Goal: Information Seeking & Learning: Learn about a topic

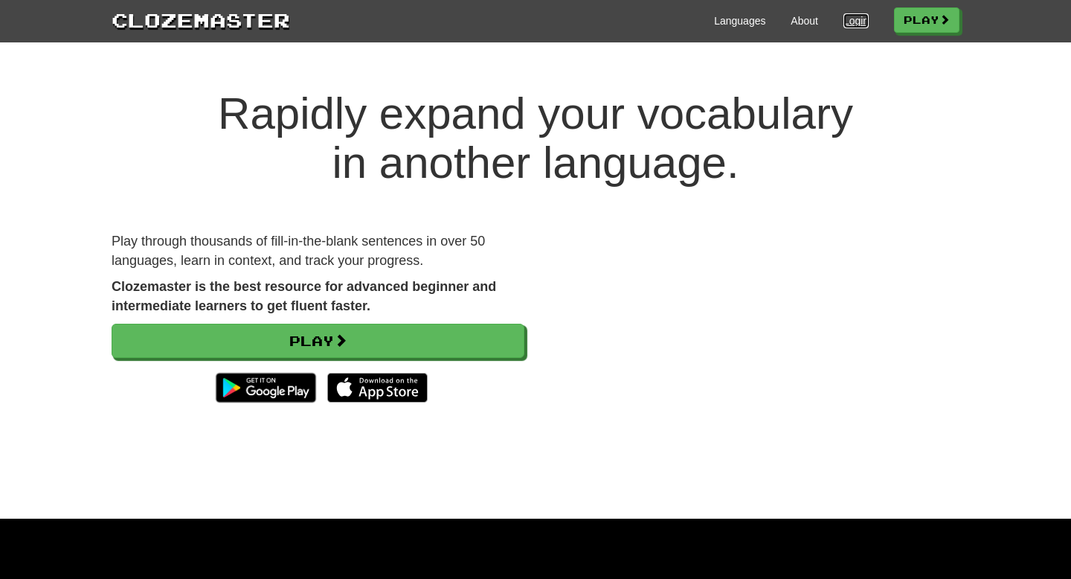
click at [845, 14] on link "Login" at bounding box center [855, 20] width 25 height 15
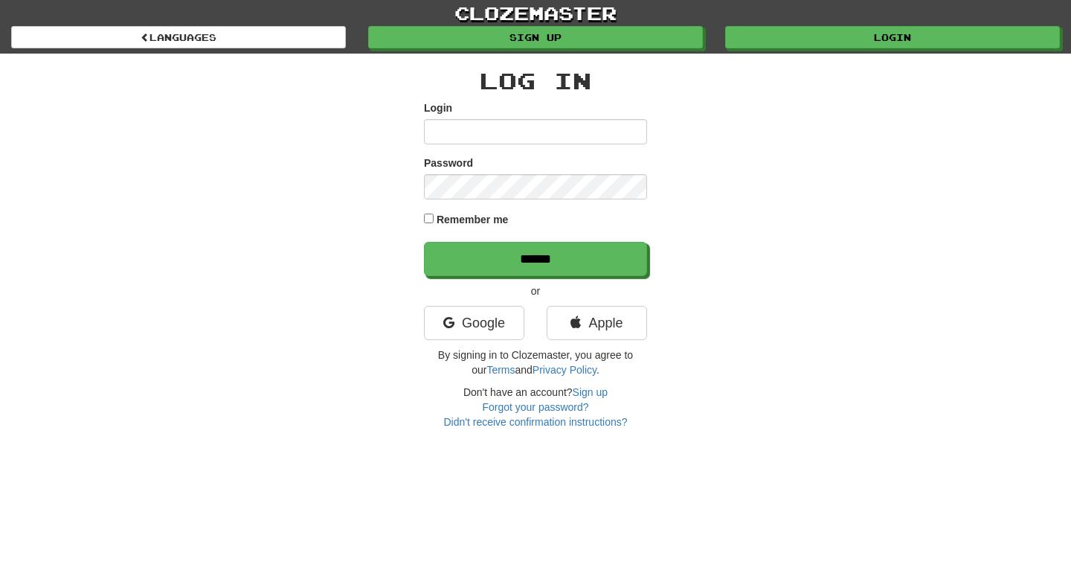
click at [600, 305] on div "Log In Login Password Remember me ****** or Google Apple By signing in to Cloze…" at bounding box center [535, 248] width 223 height 361
click at [584, 328] on link "Apple" at bounding box center [597, 323] width 100 height 34
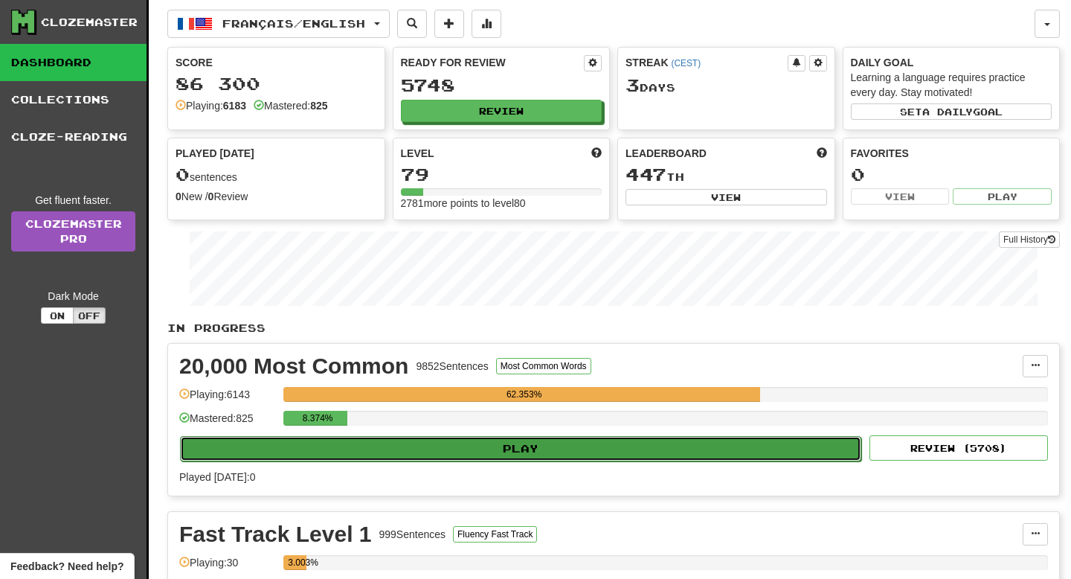
click at [455, 456] on button "Play" at bounding box center [520, 448] width 681 height 25
select select "**"
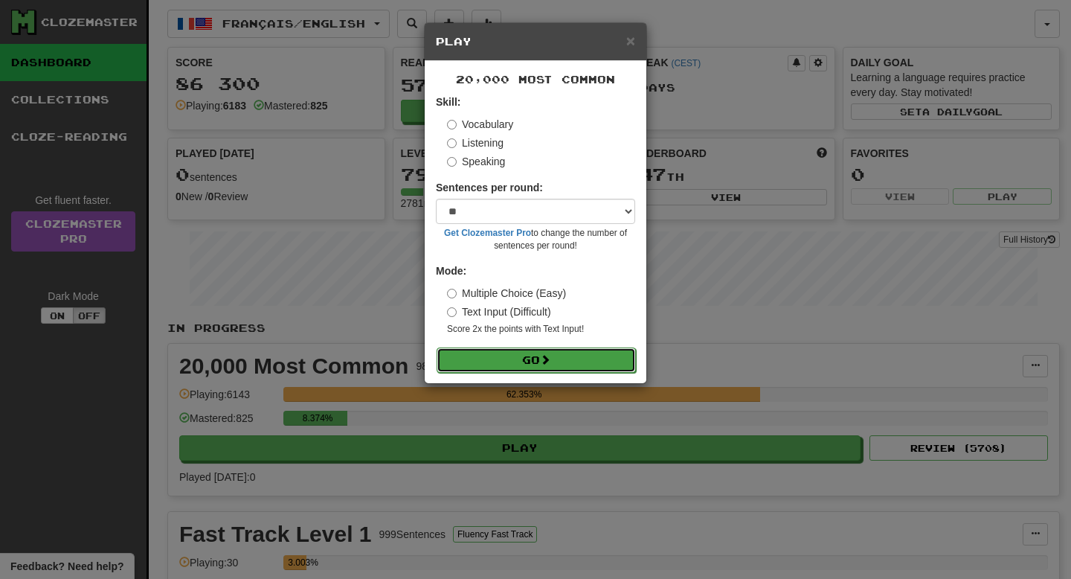
click at [526, 352] on button "Go" at bounding box center [535, 359] width 199 height 25
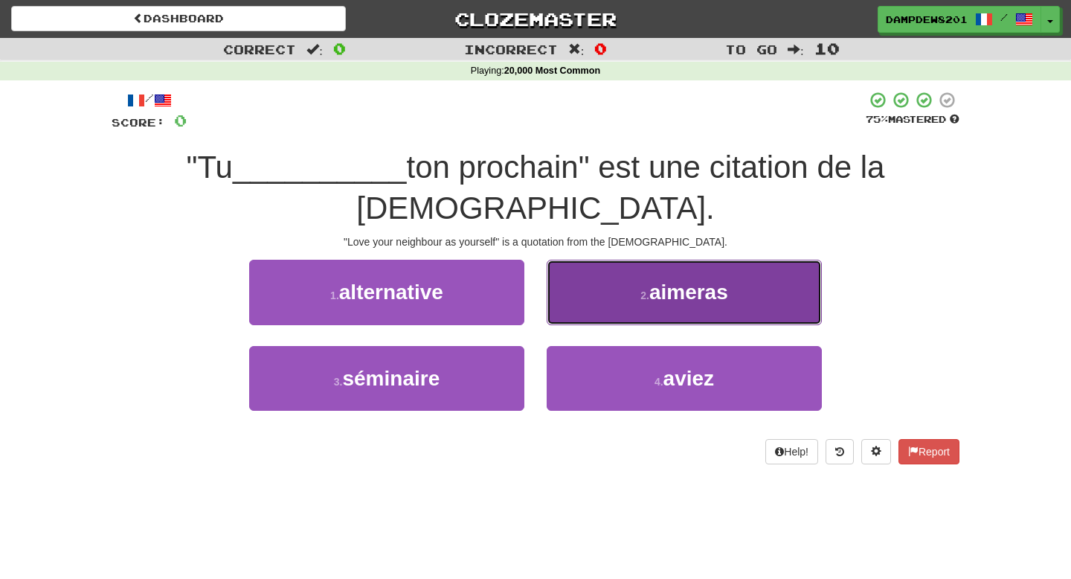
click at [664, 280] on span "aimeras" at bounding box center [688, 291] width 79 height 23
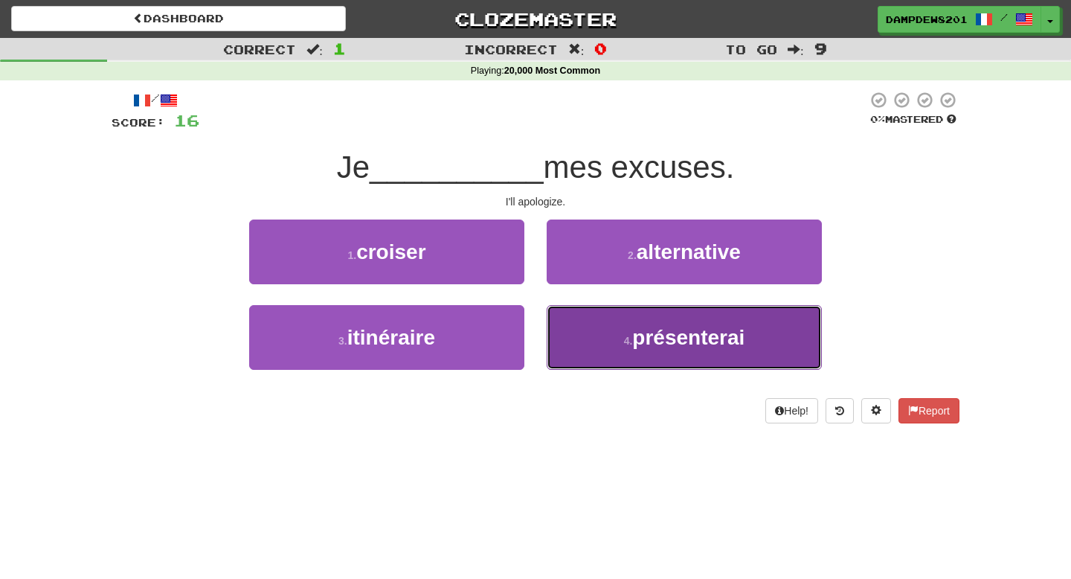
click at [599, 331] on button "4 . présenterai" at bounding box center [684, 337] width 275 height 65
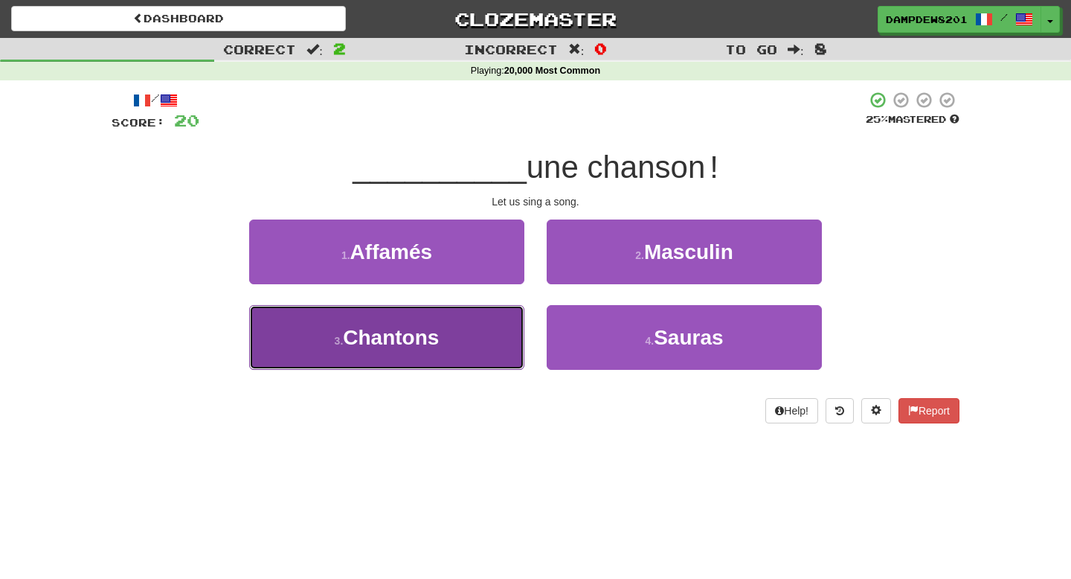
click at [458, 349] on button "3 . Chantons" at bounding box center [386, 337] width 275 height 65
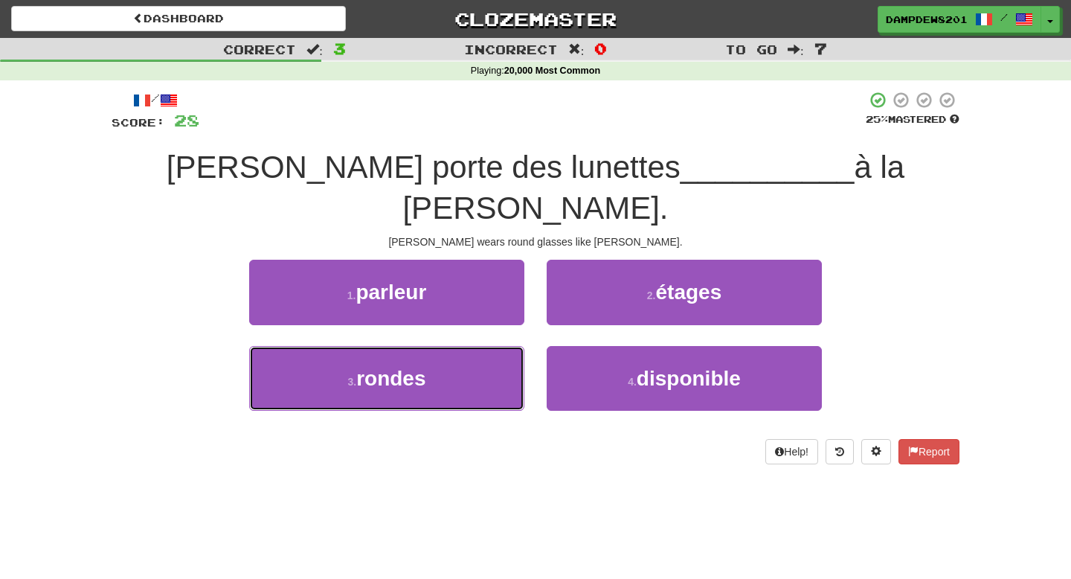
click at [458, 349] on button "3 . rondes" at bounding box center [386, 378] width 275 height 65
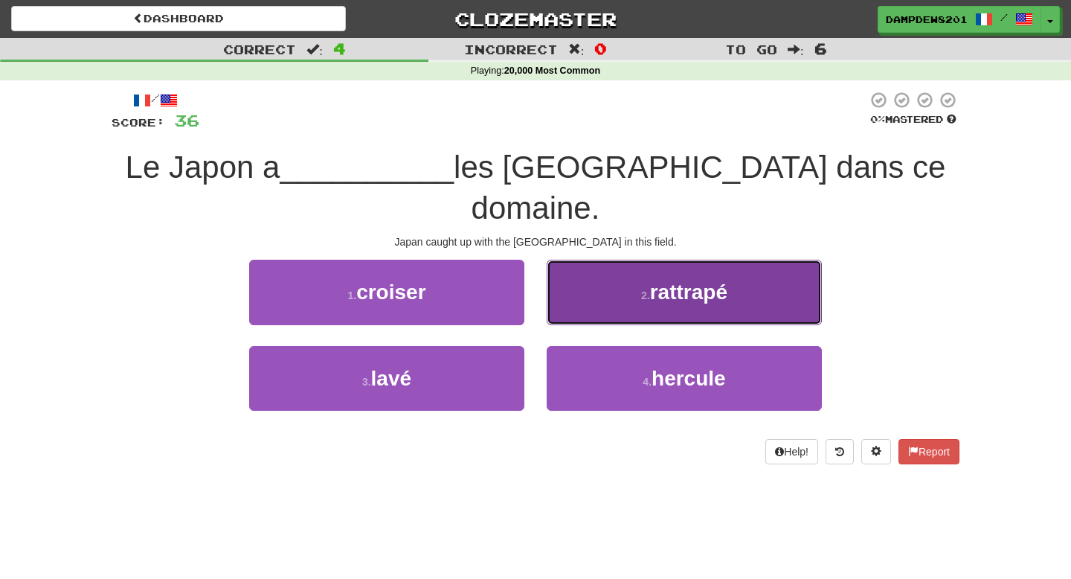
click at [661, 260] on button "2 . rattrapé" at bounding box center [684, 292] width 275 height 65
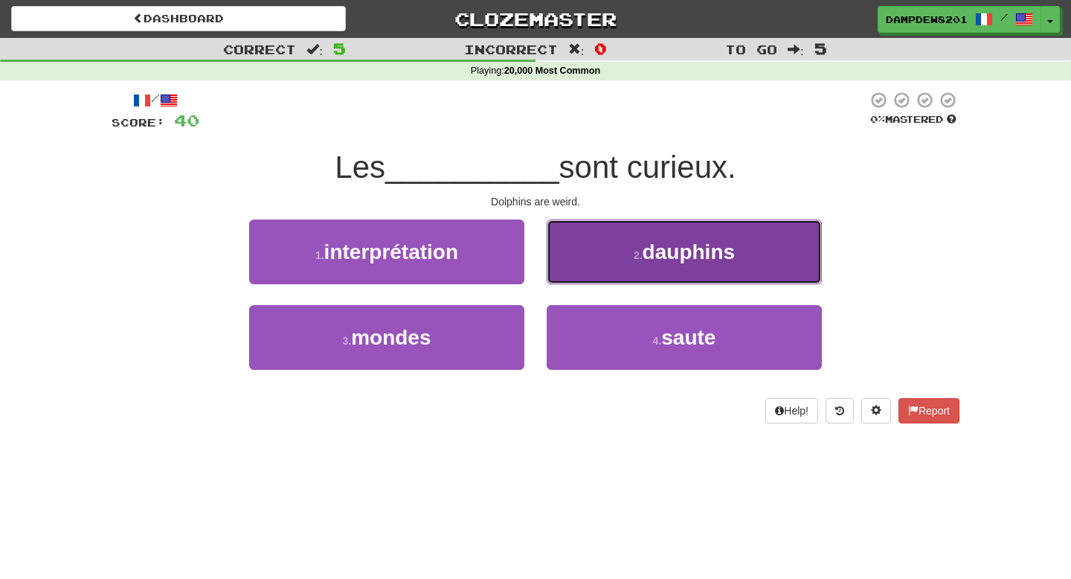
click at [691, 247] on span "dauphins" at bounding box center [688, 251] width 92 height 23
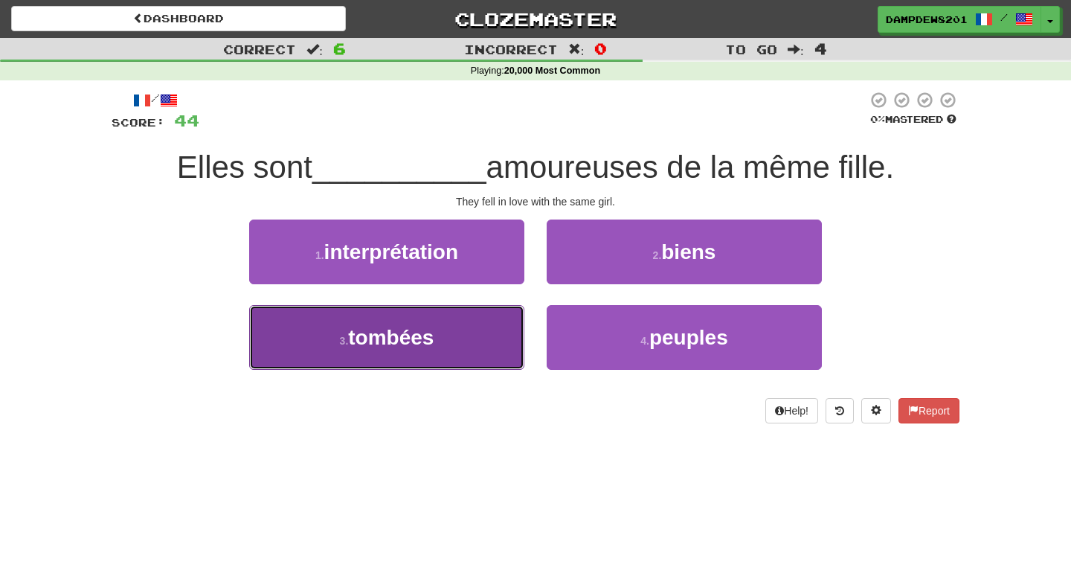
click at [402, 359] on button "3 . tombées" at bounding box center [386, 337] width 275 height 65
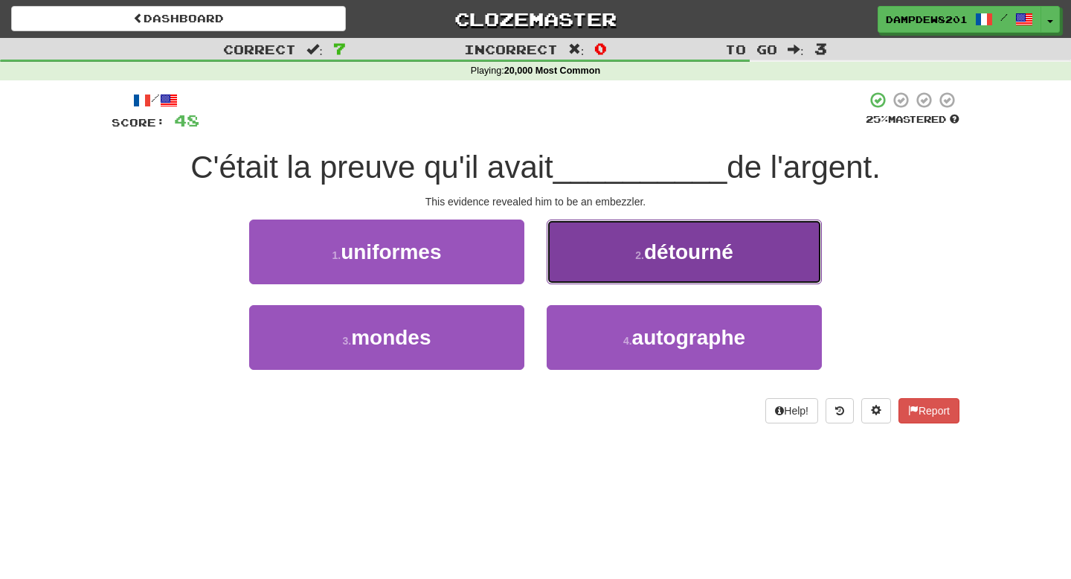
click at [626, 251] on button "2 . détourné" at bounding box center [684, 251] width 275 height 65
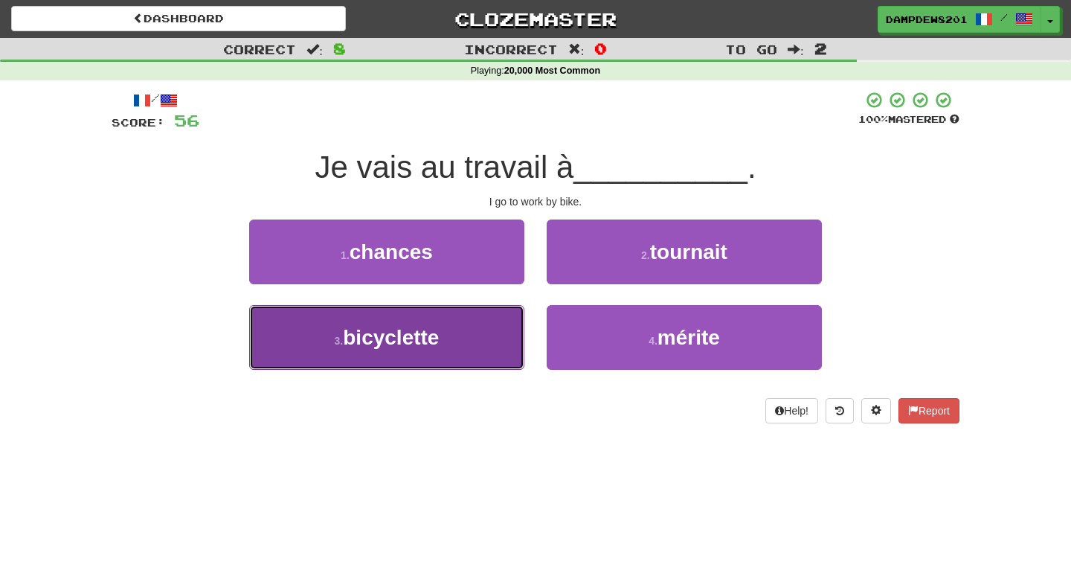
click at [457, 323] on button "3 . bicyclette" at bounding box center [386, 337] width 275 height 65
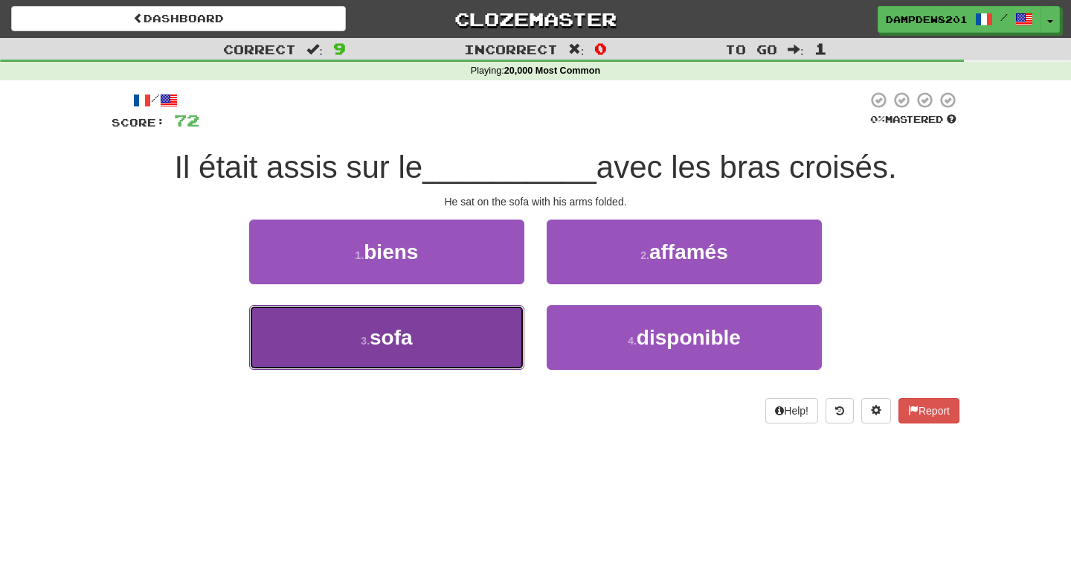
click at [432, 345] on button "3 . sofa" at bounding box center [386, 337] width 275 height 65
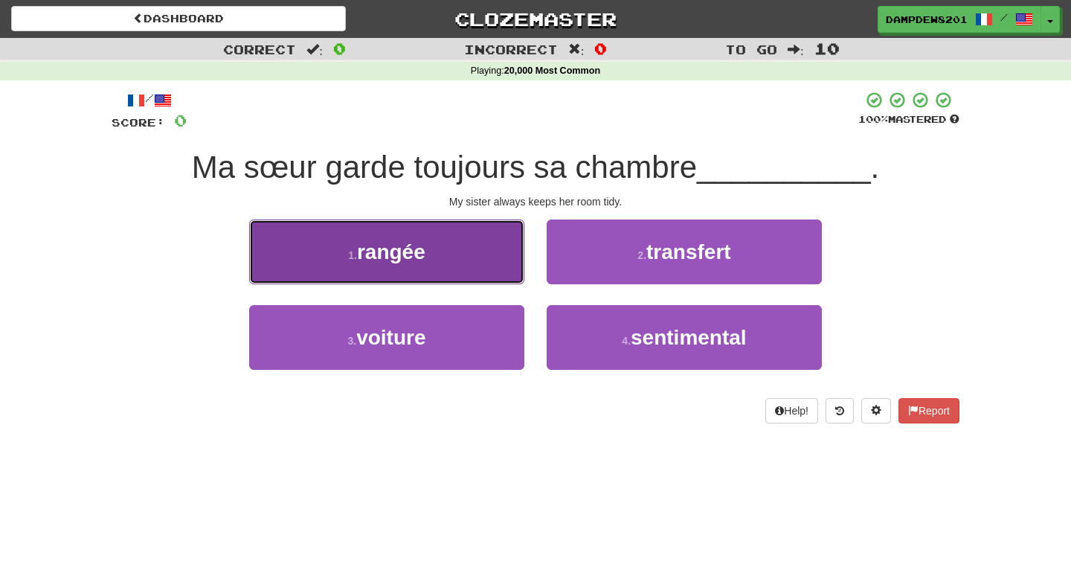
click at [422, 249] on span "rangée" at bounding box center [391, 251] width 68 height 23
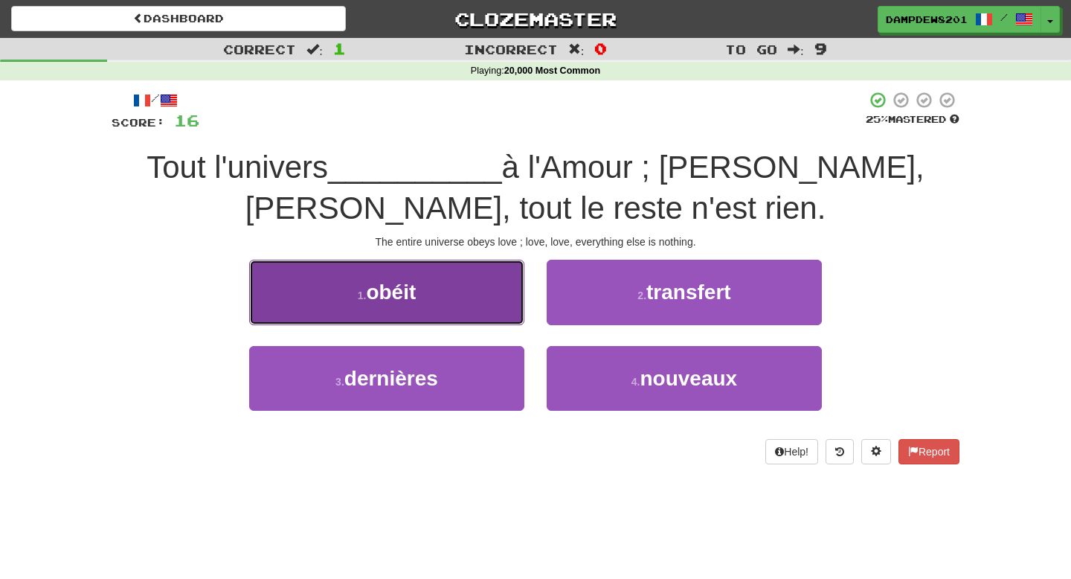
click at [412, 283] on span "obéit" at bounding box center [391, 291] width 50 height 23
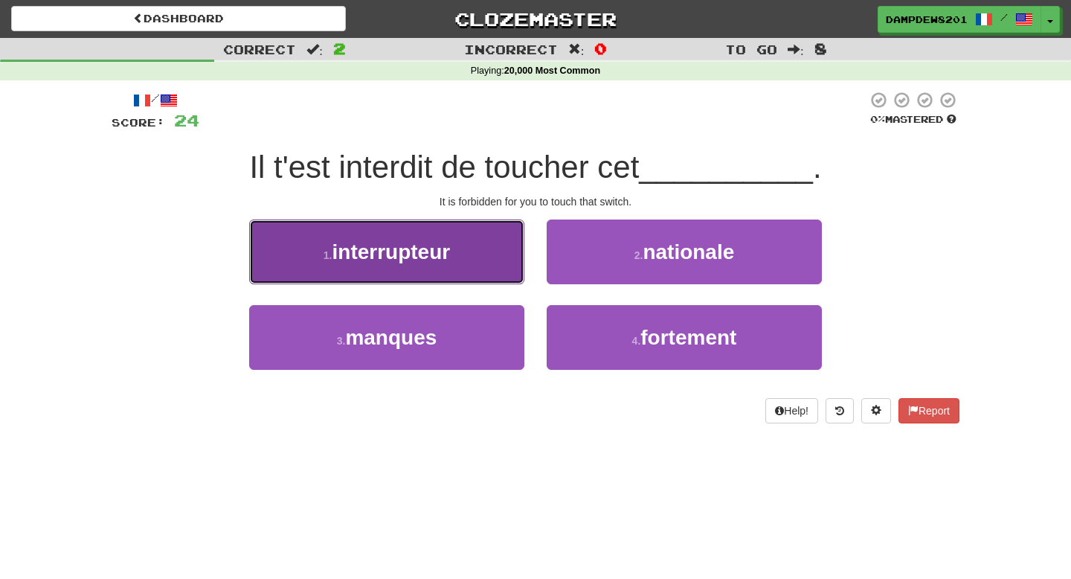
click at [434, 253] on span "interrupteur" at bounding box center [391, 251] width 118 height 23
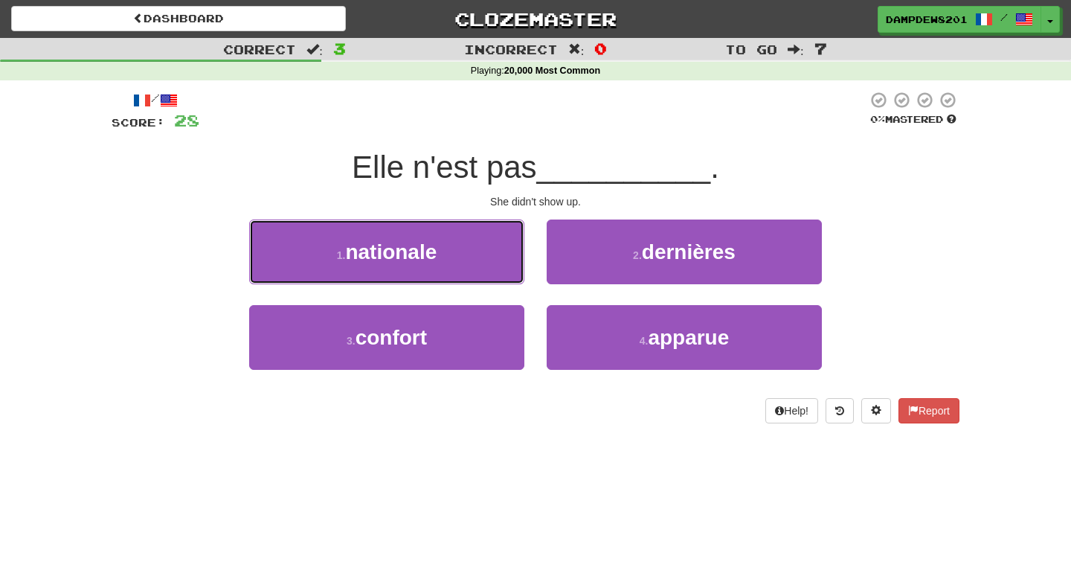
click at [434, 253] on span "nationale" at bounding box center [390, 251] width 91 height 23
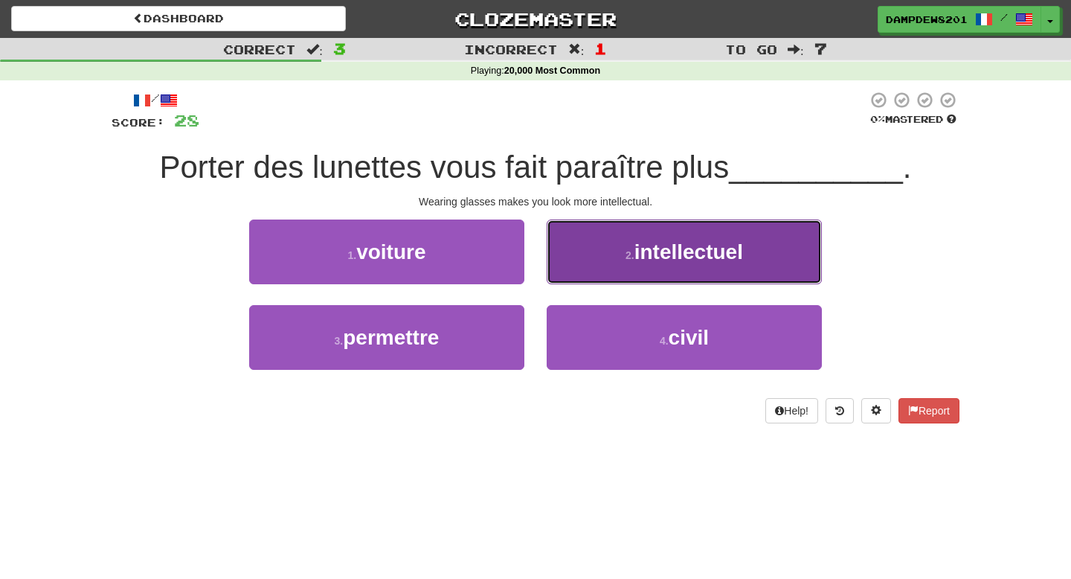
click at [638, 246] on span "intellectuel" at bounding box center [688, 251] width 109 height 23
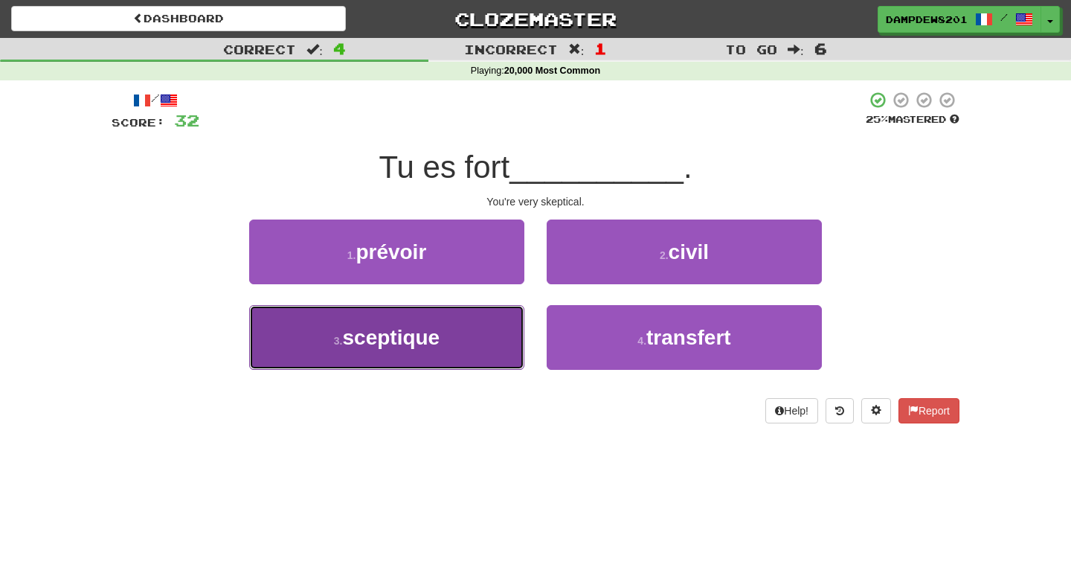
click at [395, 350] on button "3 . sceptique" at bounding box center [386, 337] width 275 height 65
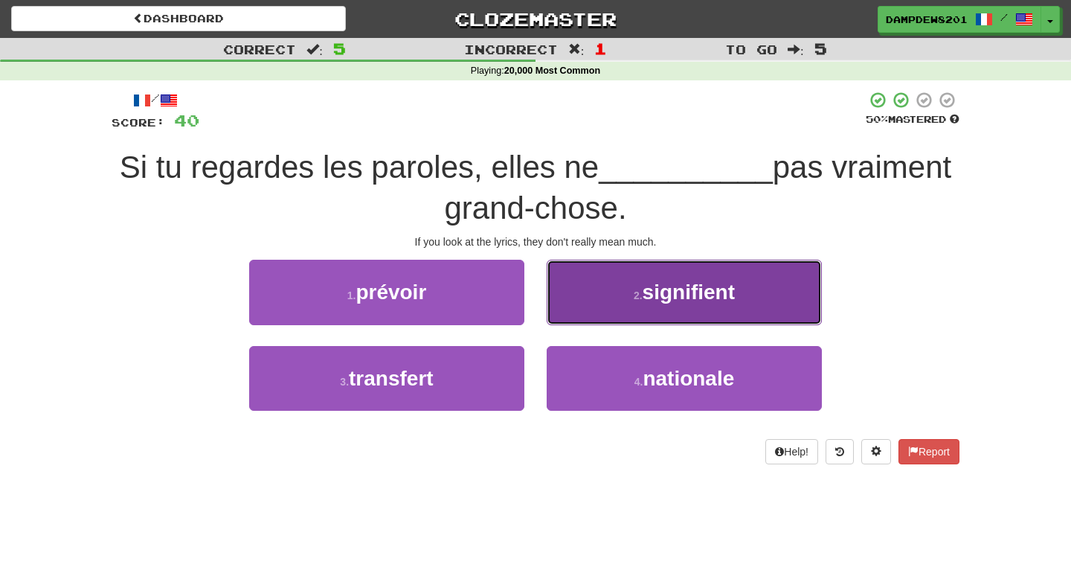
click at [655, 294] on span "signifient" at bounding box center [688, 291] width 92 height 23
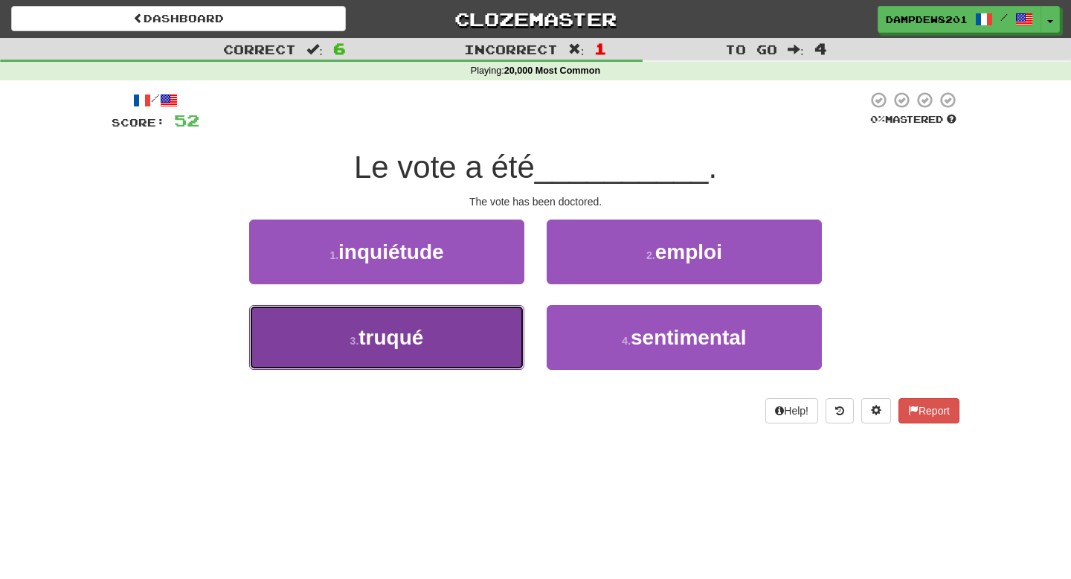
click at [425, 322] on button "3 . truqué" at bounding box center [386, 337] width 275 height 65
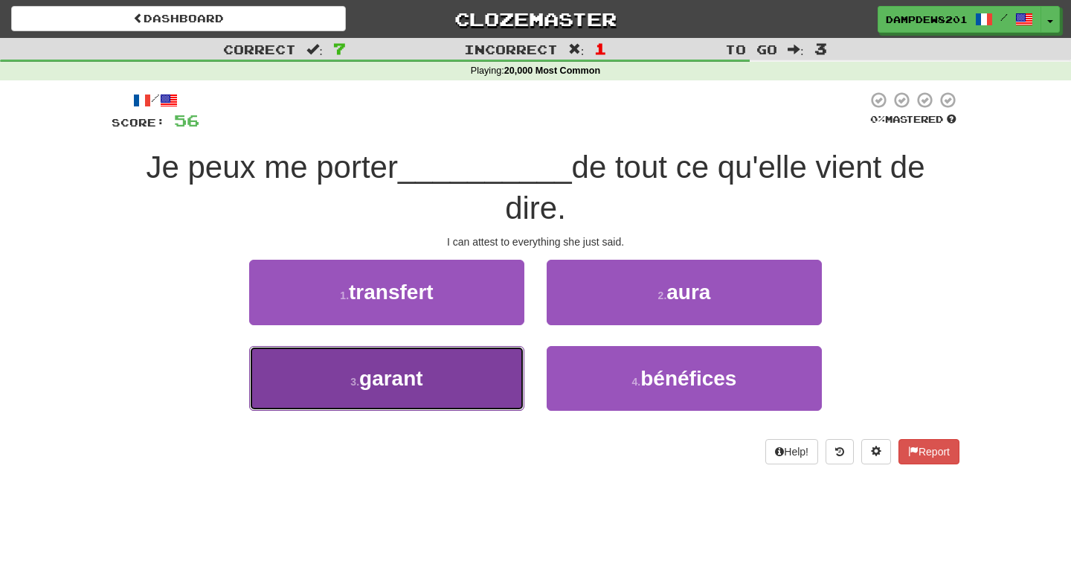
click at [476, 372] on button "3 . garant" at bounding box center [386, 378] width 275 height 65
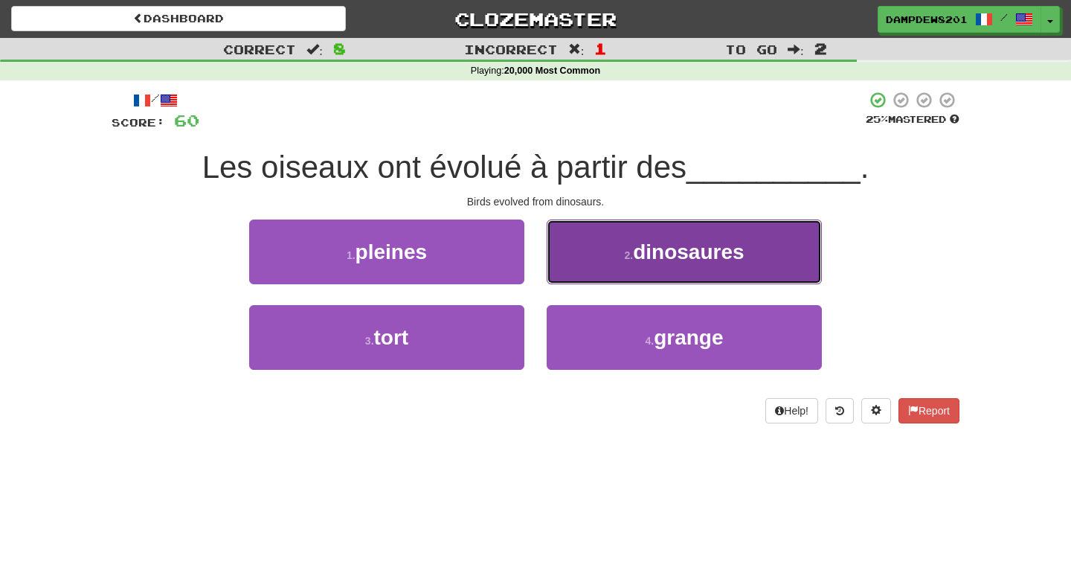
click at [615, 270] on button "2 . dinosaures" at bounding box center [684, 251] width 275 height 65
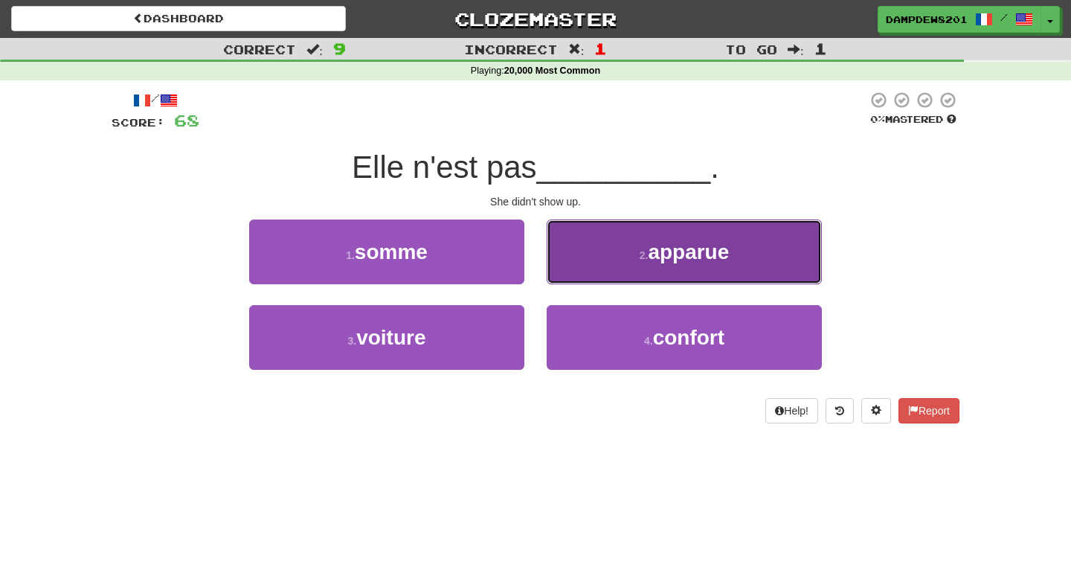
click at [595, 248] on button "2 . apparue" at bounding box center [684, 251] width 275 height 65
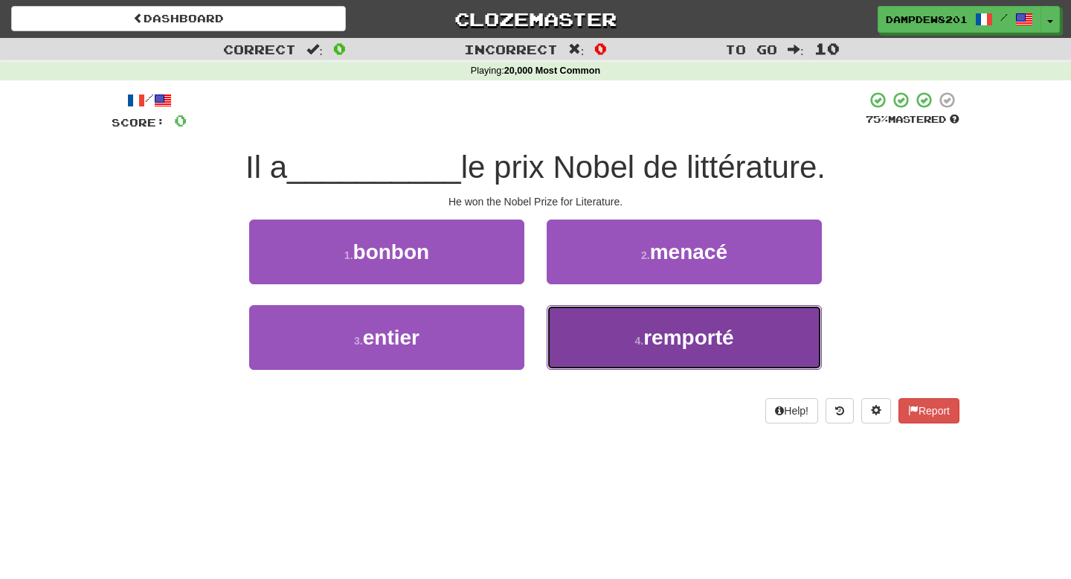
click at [581, 342] on button "4 . remporté" at bounding box center [684, 337] width 275 height 65
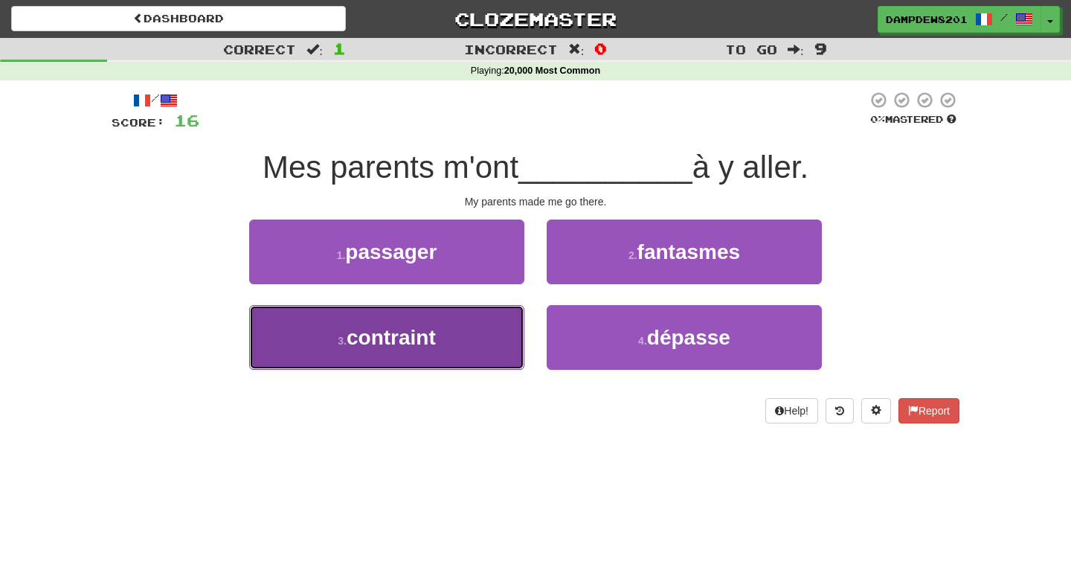
click at [435, 330] on span "contraint" at bounding box center [391, 337] width 89 height 23
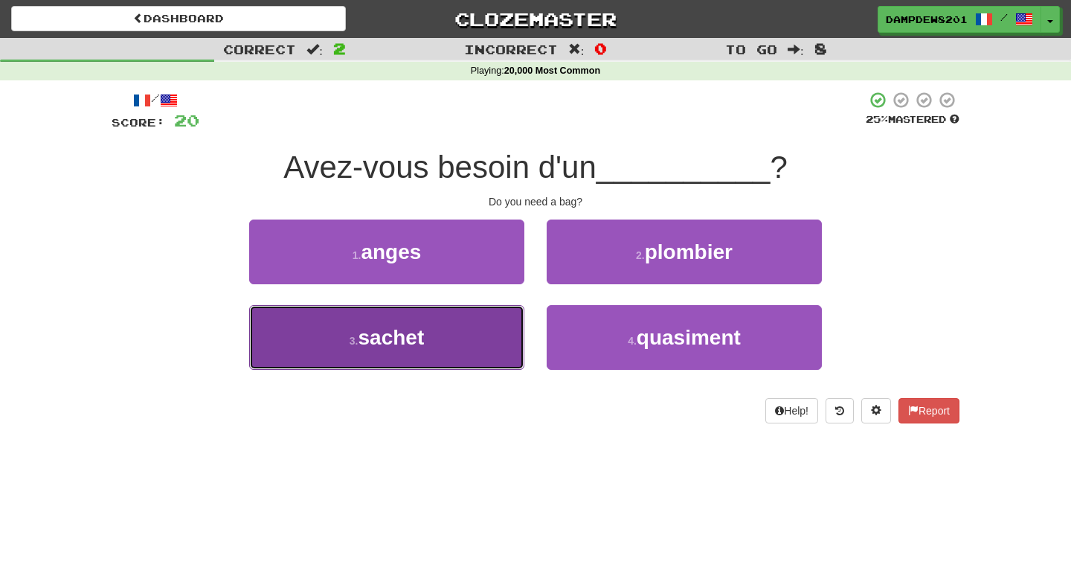
click at [462, 350] on button "3 . sachet" at bounding box center [386, 337] width 275 height 65
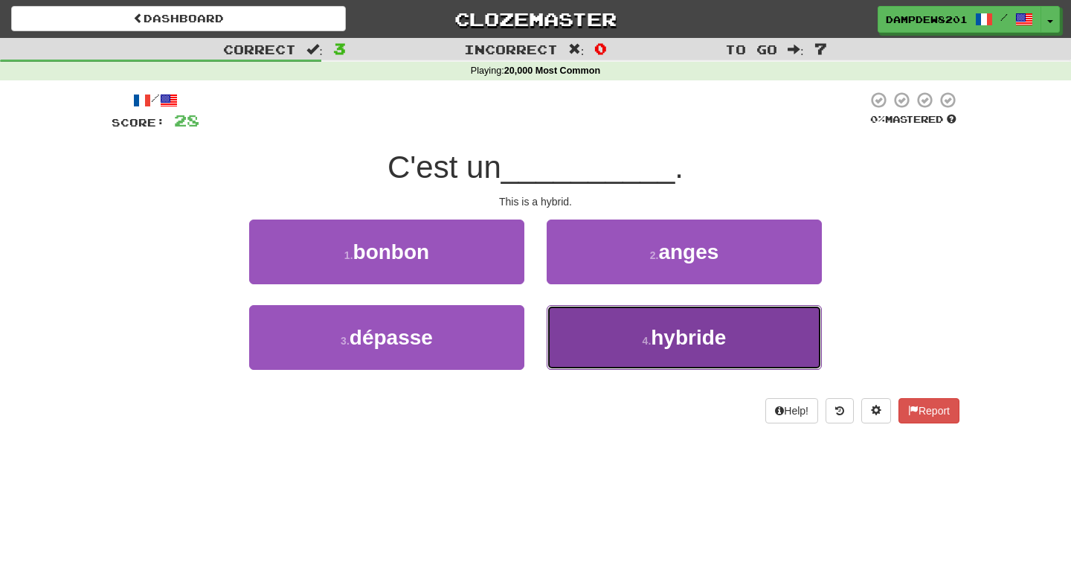
click at [617, 355] on button "4 . hybride" at bounding box center [684, 337] width 275 height 65
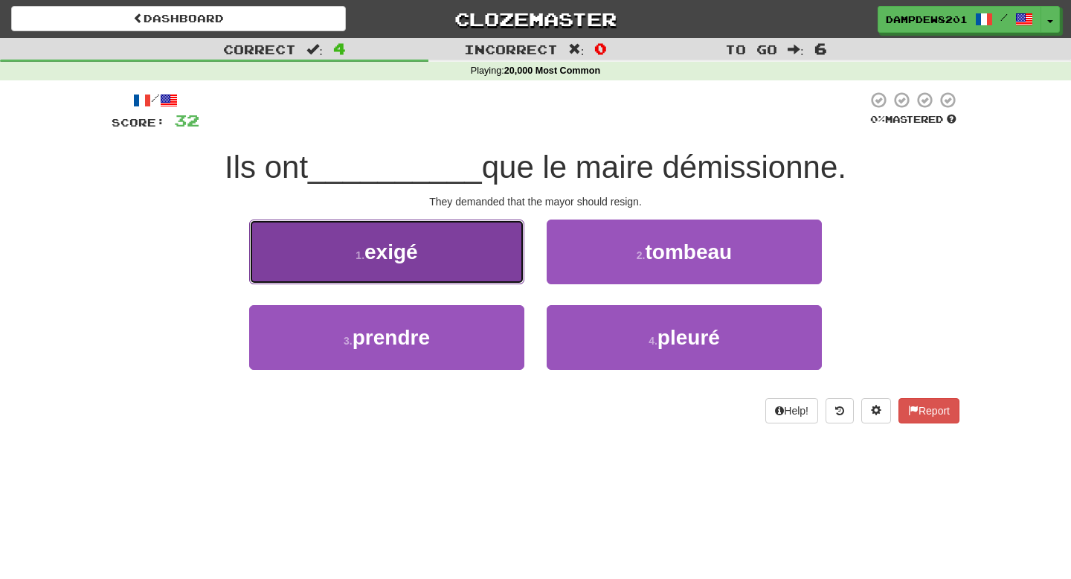
click at [445, 255] on button "1 . exigé" at bounding box center [386, 251] width 275 height 65
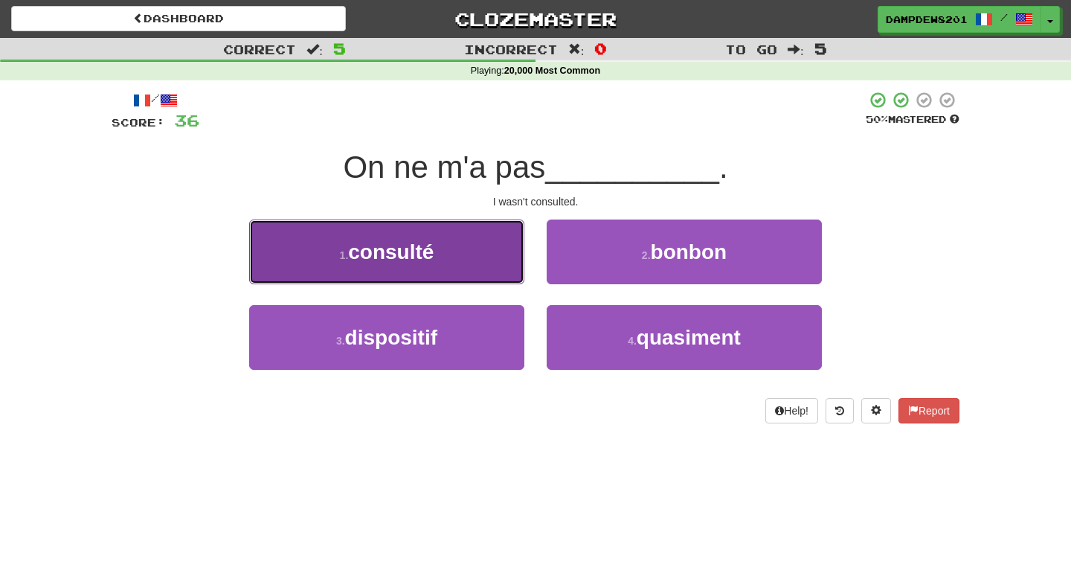
click at [471, 242] on button "1 . consulté" at bounding box center [386, 251] width 275 height 65
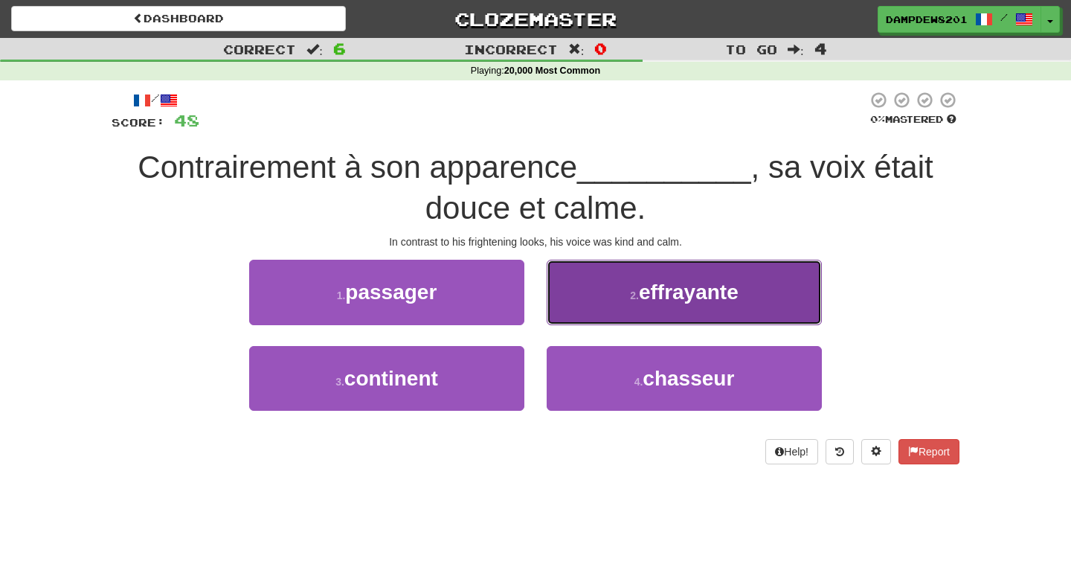
click at [611, 307] on button "2 . effrayante" at bounding box center [684, 292] width 275 height 65
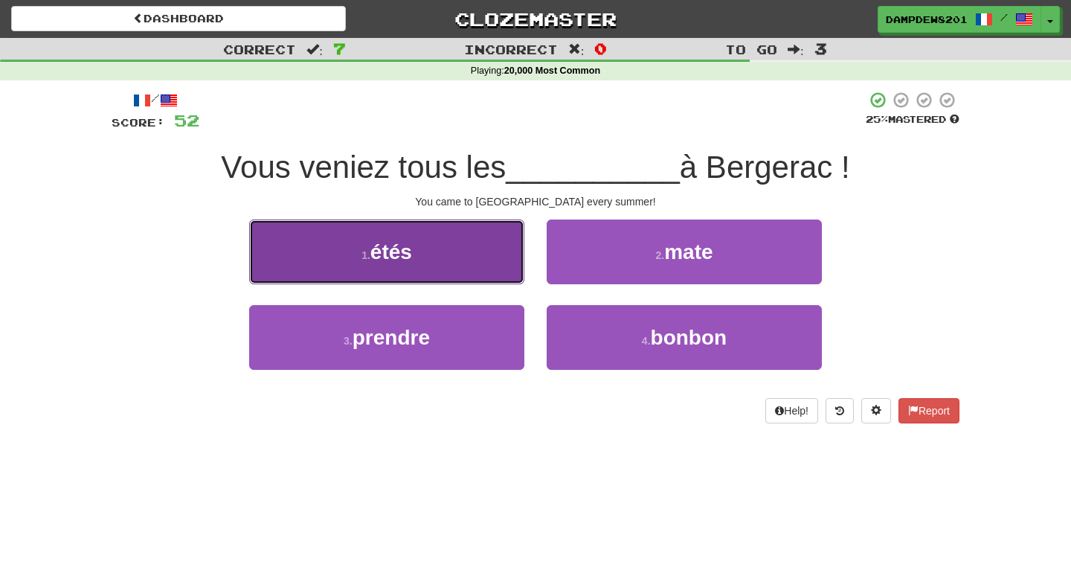
click at [484, 250] on button "1 . étés" at bounding box center [386, 251] width 275 height 65
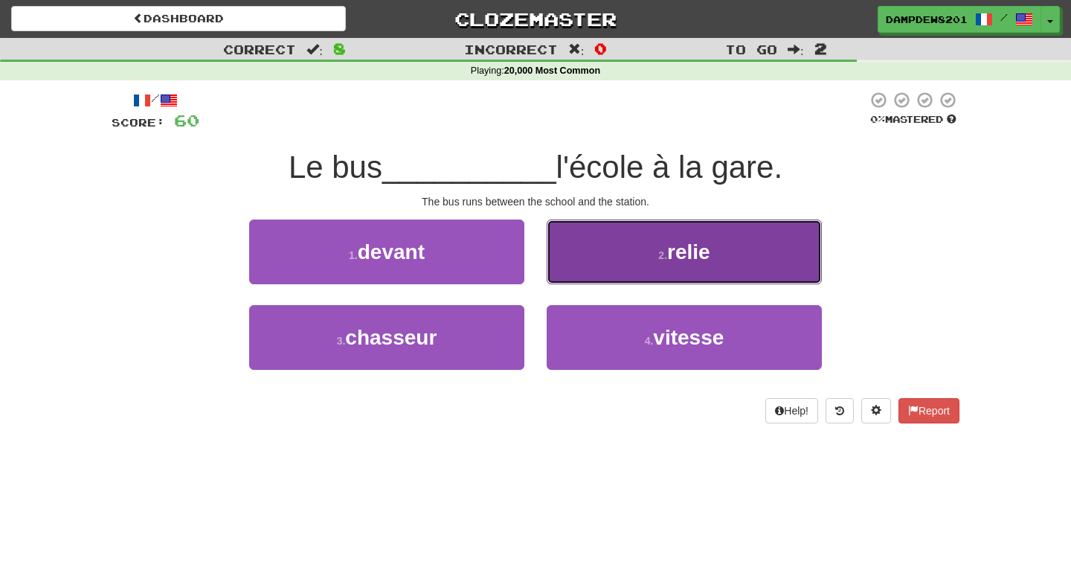
click at [628, 274] on button "2 . relie" at bounding box center [684, 251] width 275 height 65
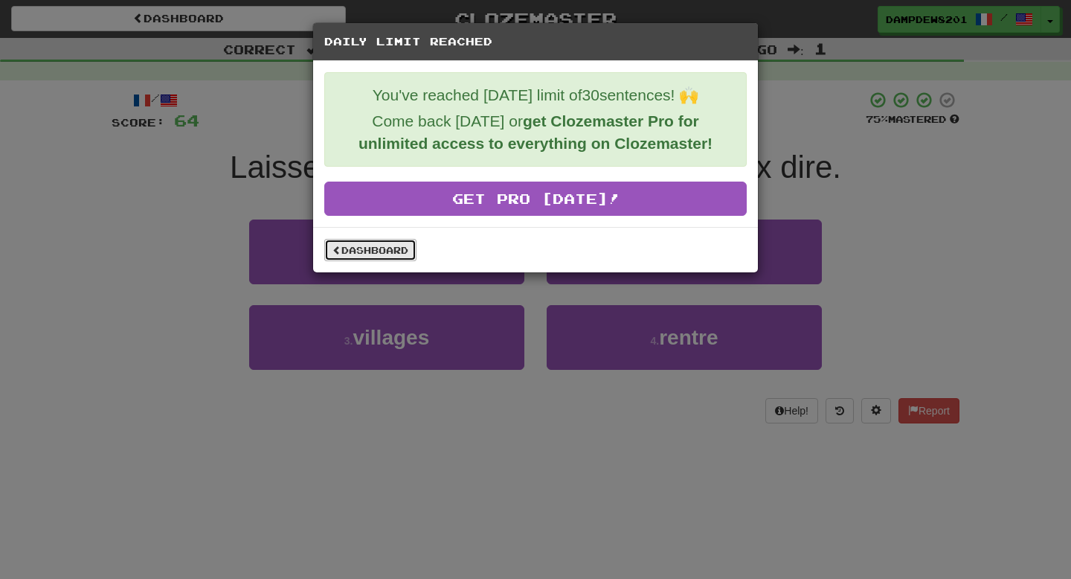
click at [367, 242] on link "Dashboard" at bounding box center [370, 250] width 92 height 22
